Goal: Check status

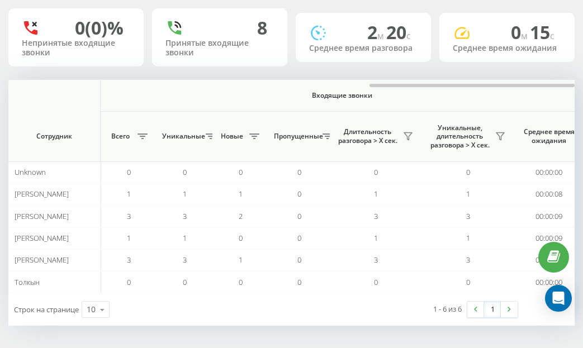
scroll to position [0, 993]
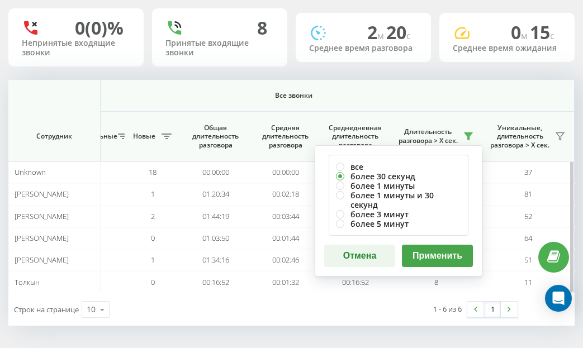
click at [419, 245] on button "Применить" at bounding box center [437, 256] width 71 height 22
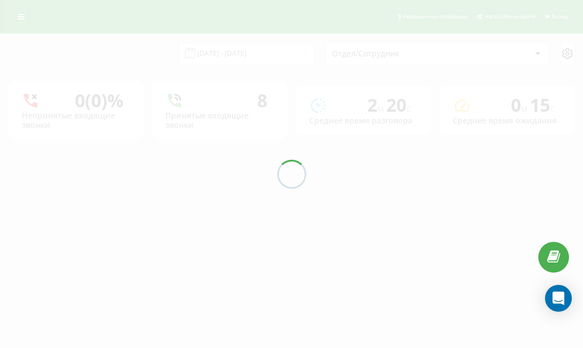
scroll to position [0, 0]
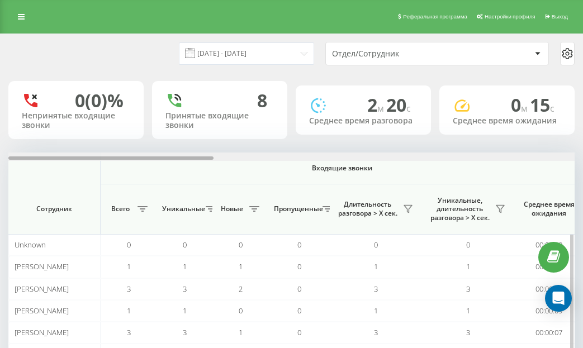
click at [551, 160] on div at bounding box center [291, 157] width 566 height 8
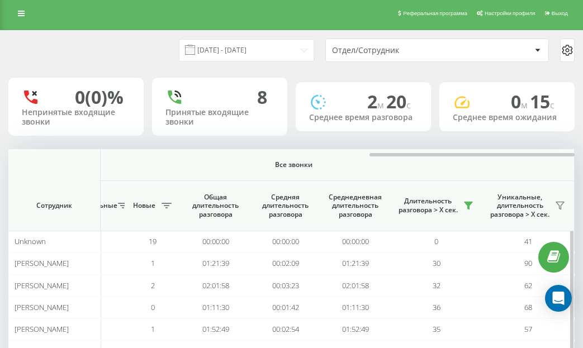
scroll to position [73, 0]
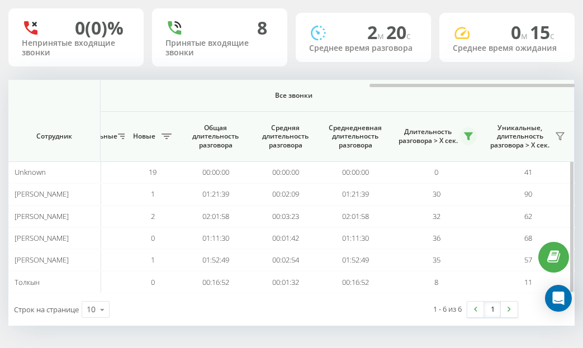
click at [469, 138] on icon at bounding box center [468, 136] width 8 height 7
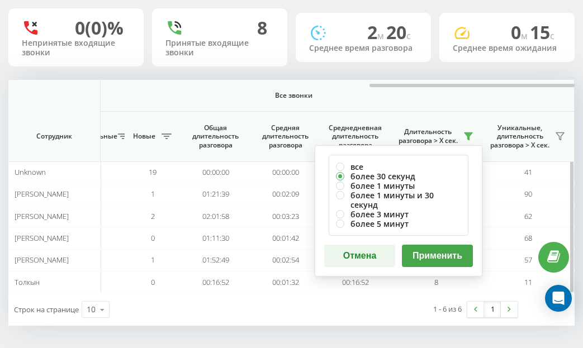
click at [408, 245] on button "Применить" at bounding box center [437, 256] width 71 height 22
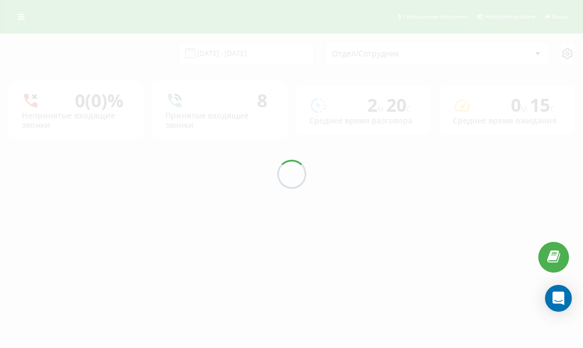
scroll to position [0, 0]
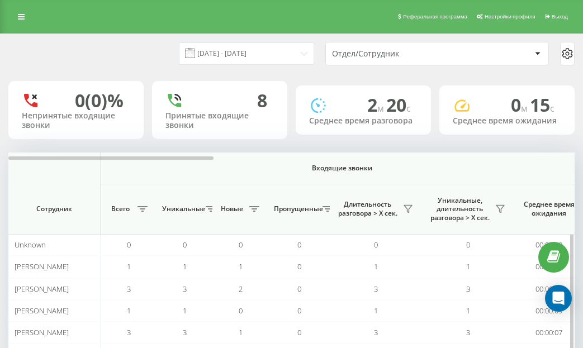
click at [543, 161] on th "Входящие звонки" at bounding box center [342, 169] width 483 height 32
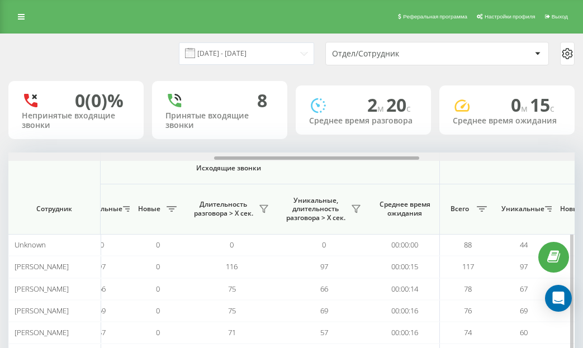
click at [565, 154] on div at bounding box center [291, 157] width 566 height 8
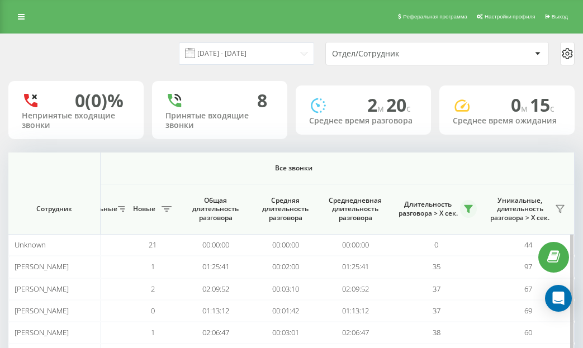
scroll to position [73, 0]
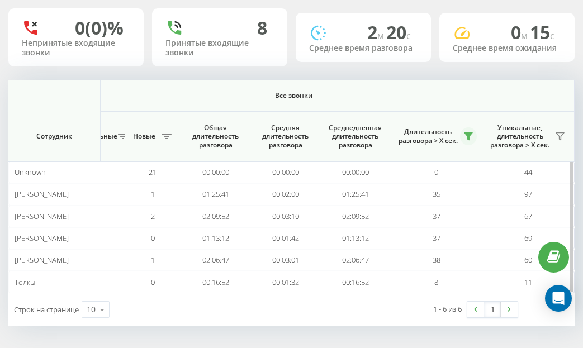
click at [463, 131] on button at bounding box center [468, 136] width 17 height 18
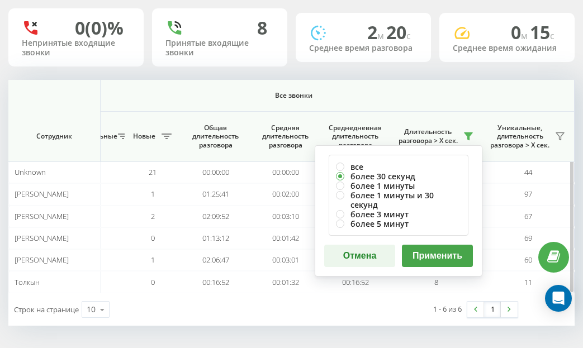
click at [452, 249] on button "Применить" at bounding box center [437, 256] width 71 height 22
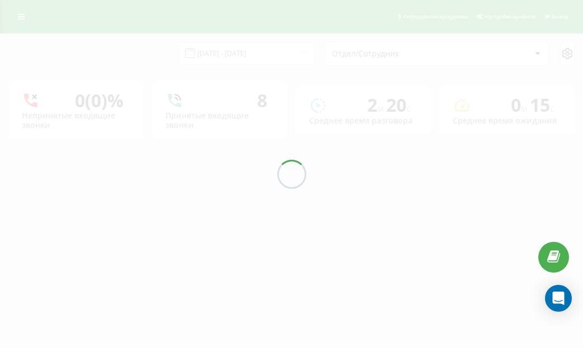
scroll to position [0, 0]
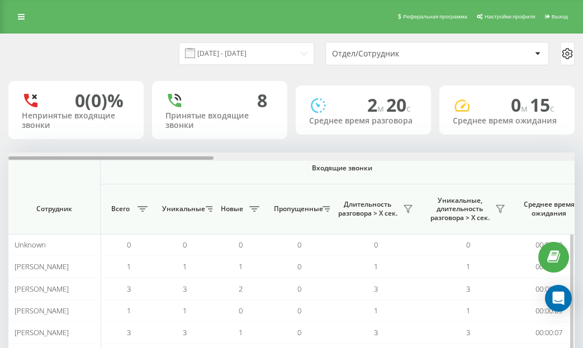
click at [554, 155] on div at bounding box center [291, 157] width 566 height 8
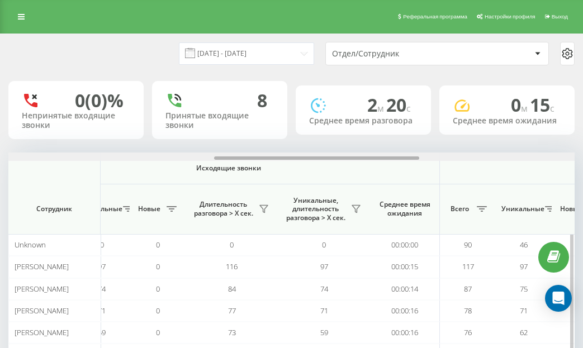
click at [554, 155] on div at bounding box center [291, 157] width 566 height 8
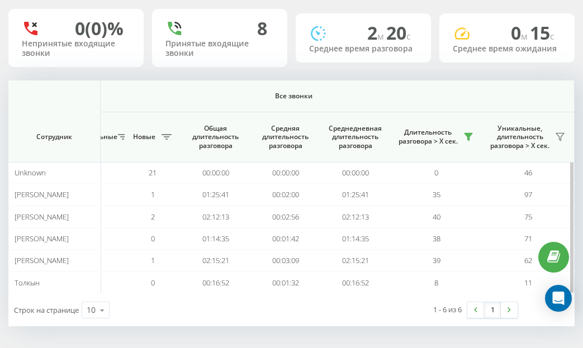
scroll to position [73, 0]
click at [462, 137] on button at bounding box center [468, 136] width 17 height 18
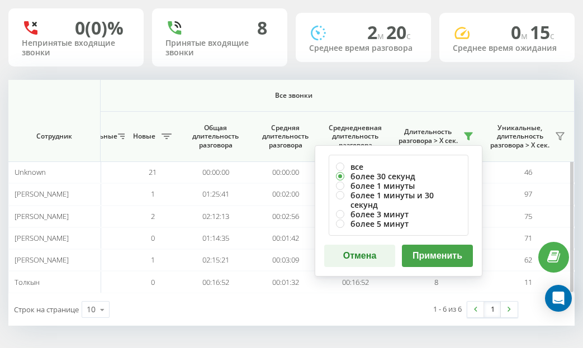
click at [441, 245] on button "Применить" at bounding box center [437, 256] width 71 height 22
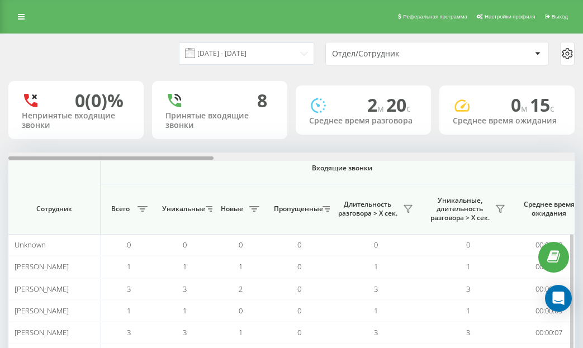
click at [543, 156] on div at bounding box center [291, 157] width 566 height 8
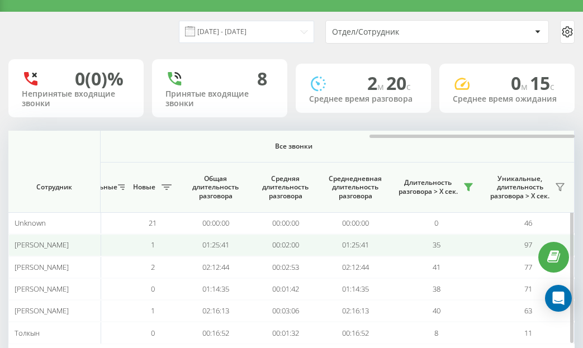
scroll to position [73, 0]
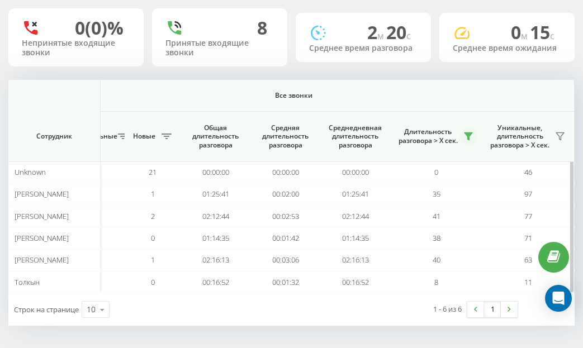
drag, startPoint x: 466, startPoint y: 131, endPoint x: 467, endPoint y: 142, distance: 11.2
click at [467, 131] on button at bounding box center [468, 136] width 17 height 18
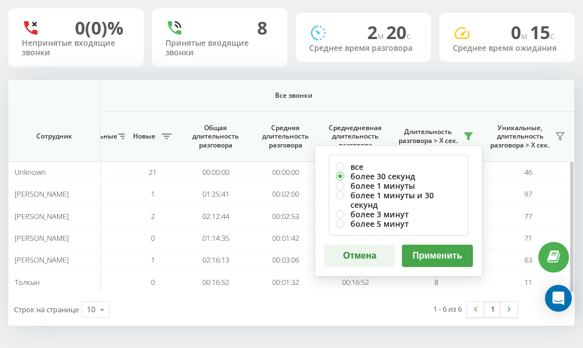
click at [438, 245] on button "Применить" at bounding box center [437, 256] width 71 height 22
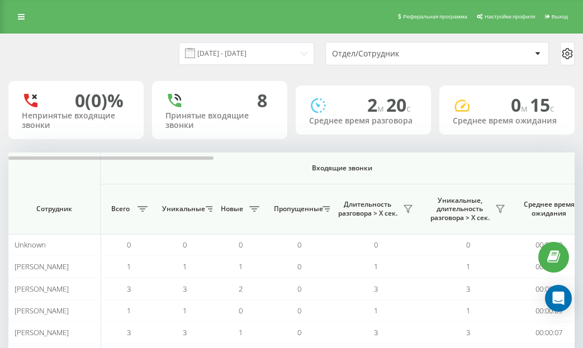
click at [550, 151] on div "[DATE] - [DATE] Отдел/Сотрудник 0 (0)% Непринятые входящие звонки 8 Принятые вх…" at bounding box center [291, 216] width 566 height 364
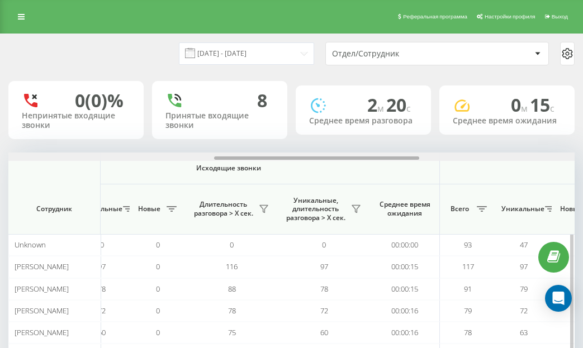
click at [548, 153] on div at bounding box center [291, 157] width 566 height 8
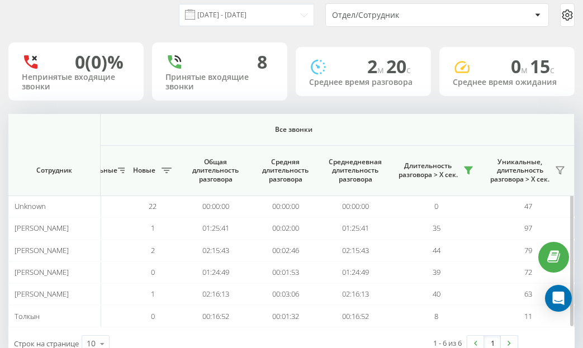
scroll to position [73, 0]
